Goal: Task Accomplishment & Management: Use online tool/utility

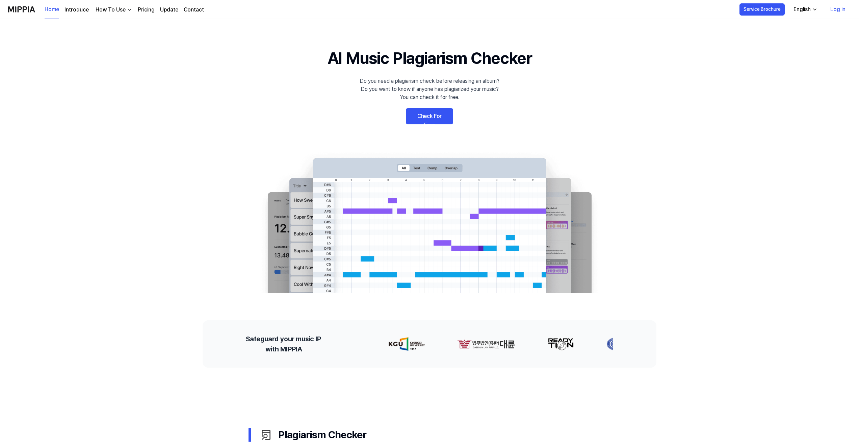
click at [435, 119] on link "Check For Free" at bounding box center [429, 116] width 47 height 16
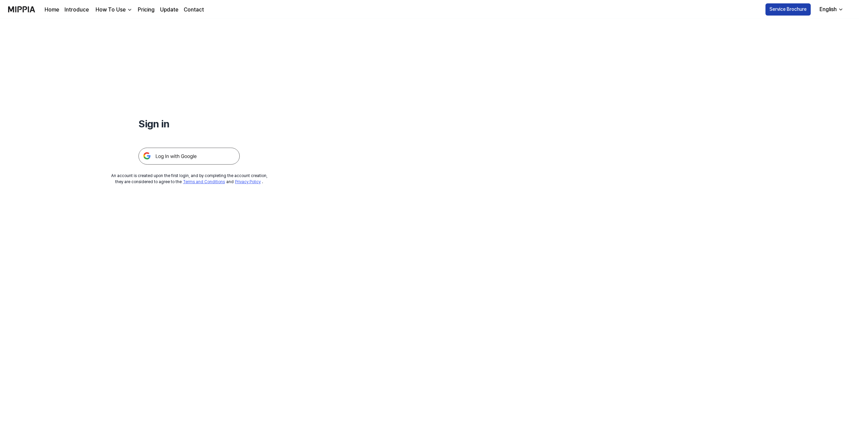
click at [797, 7] on button "Service Brochure" at bounding box center [788, 9] width 45 height 12
click at [47, 6] on link "Home" at bounding box center [52, 10] width 15 height 8
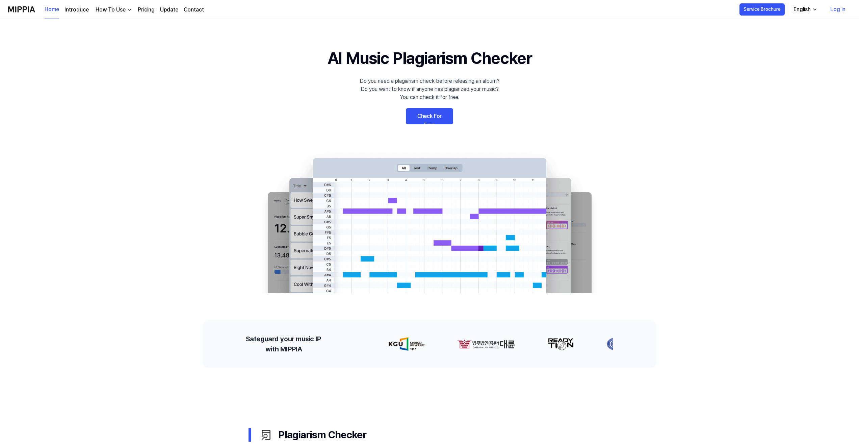
click at [430, 112] on link "Check For Free" at bounding box center [429, 116] width 47 height 16
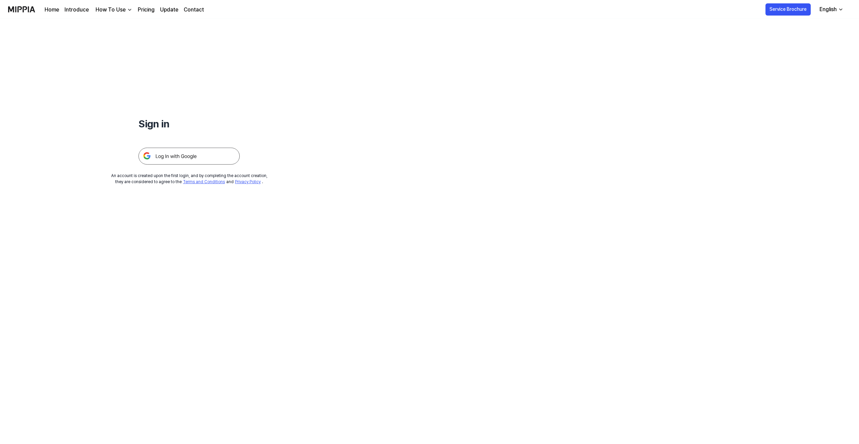
click at [161, 153] on img at bounding box center [188, 156] width 101 height 17
